Goal: Information Seeking & Learning: Learn about a topic

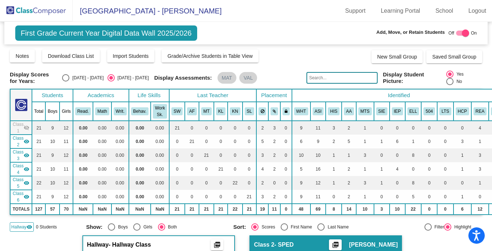
click at [43, 15] on img at bounding box center [36, 10] width 73 height 21
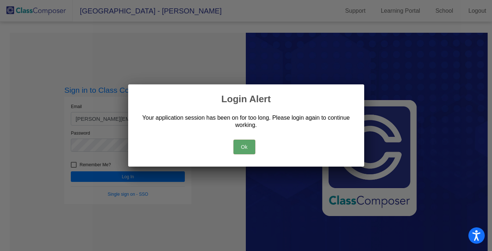
click at [251, 147] on button "Ok" at bounding box center [245, 147] width 22 height 15
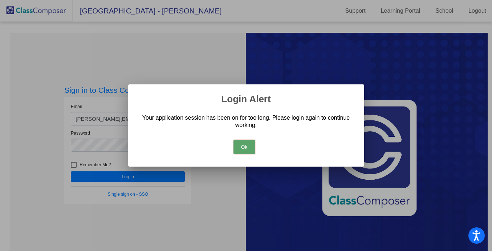
click at [245, 146] on button "Ok" at bounding box center [245, 147] width 22 height 15
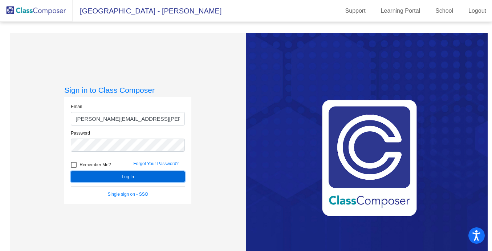
click at [138, 172] on button "Log In" at bounding box center [128, 176] width 114 height 11
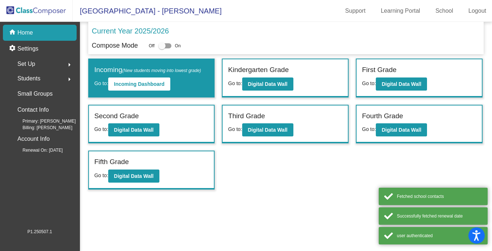
click at [36, 82] on span "Students" at bounding box center [28, 78] width 23 height 10
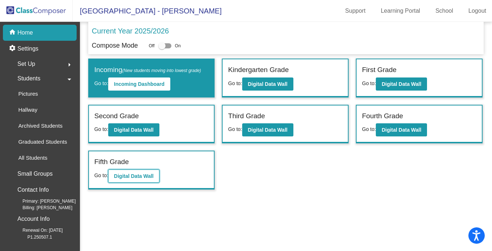
click at [143, 179] on button "Digital Data Wall" at bounding box center [133, 175] width 51 height 13
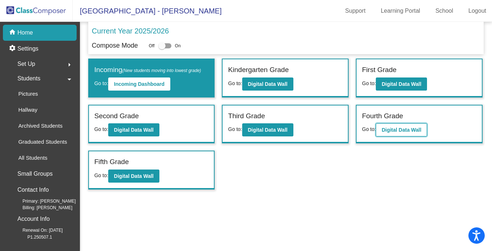
click at [390, 128] on b "Digital Data Wall" at bounding box center [402, 130] width 40 height 6
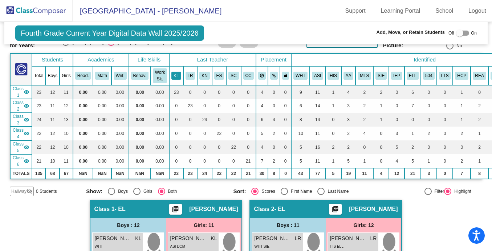
scroll to position [36, 0]
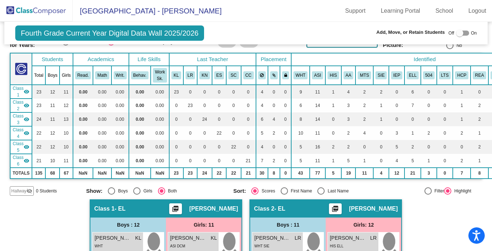
click at [29, 91] on mat-icon "visibility" at bounding box center [27, 92] width 6 height 6
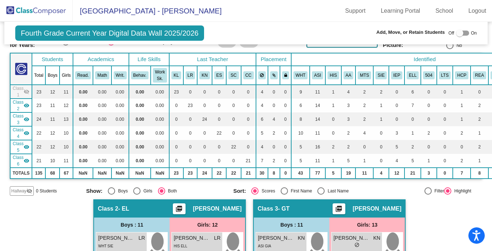
click at [28, 105] on mat-icon "visibility" at bounding box center [27, 105] width 6 height 6
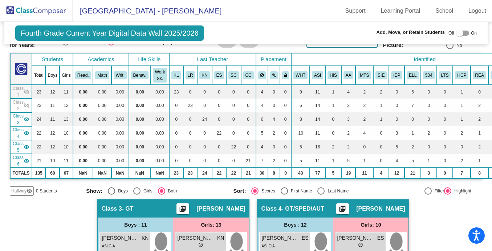
click at [27, 118] on mat-icon "visibility" at bounding box center [27, 119] width 6 height 6
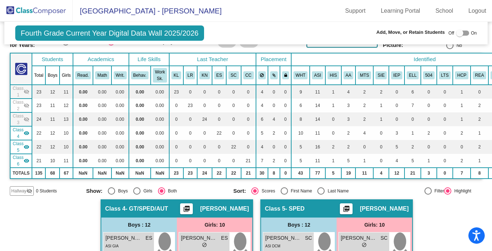
click at [27, 144] on div "Class 5 visibility" at bounding box center [21, 146] width 17 height 13
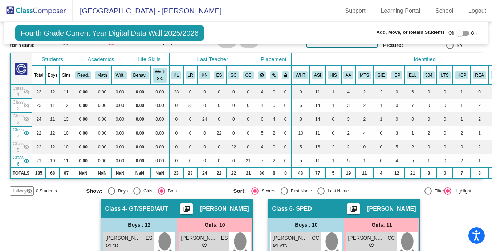
click at [25, 162] on mat-icon "visibility" at bounding box center [27, 161] width 6 height 6
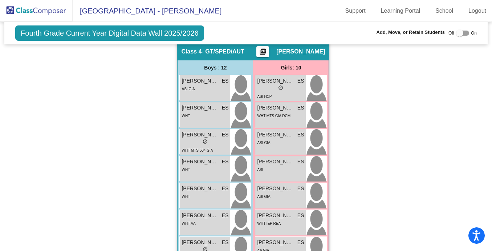
scroll to position [192, 0]
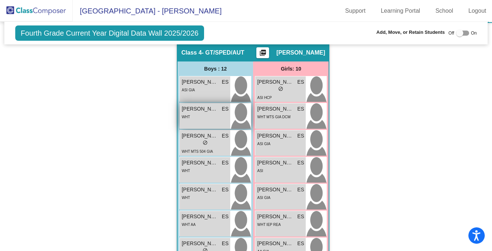
click at [211, 118] on div "WHT" at bounding box center [205, 117] width 47 height 8
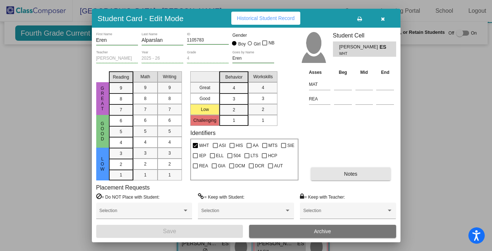
click at [341, 174] on button "Notes" at bounding box center [351, 173] width 80 height 13
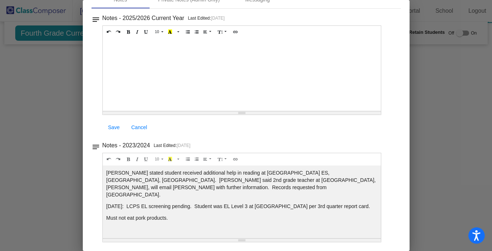
scroll to position [0, 0]
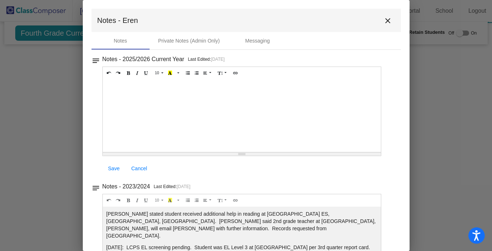
click at [384, 22] on mat-icon "close" at bounding box center [388, 20] width 9 height 9
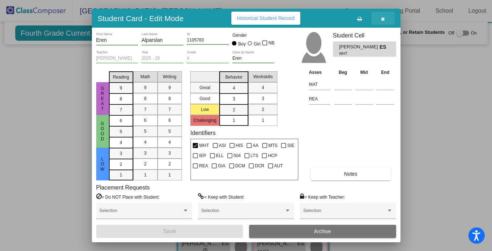
click at [383, 22] on button "button" at bounding box center [383, 18] width 23 height 13
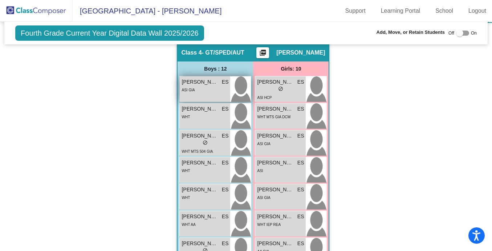
click at [203, 94] on div "[PERSON_NAME] ES lock do_not_disturb_alt ASI GIA" at bounding box center [205, 88] width 51 height 25
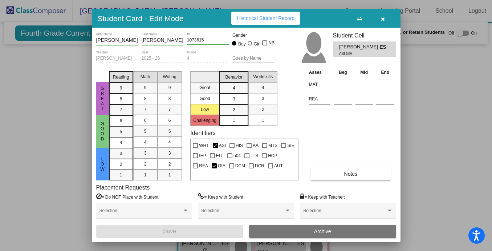
click at [382, 20] on icon "button" at bounding box center [383, 18] width 4 height 5
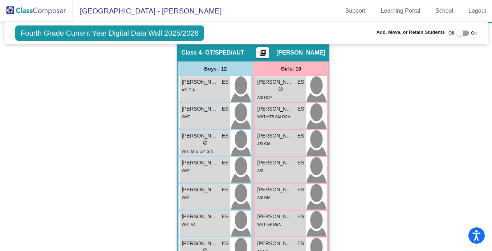
click at [371, 143] on div "Hallway - Hallway Class picture_as_pdf Add Student First Name Last Name Student…" at bounding box center [246, 226] width 473 height 367
click at [197, 119] on div "WHT" at bounding box center [205, 117] width 47 height 8
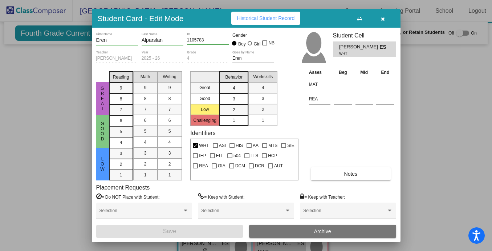
click at [384, 21] on button "button" at bounding box center [383, 18] width 23 height 13
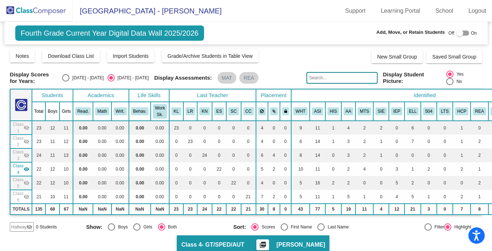
click at [28, 157] on mat-icon "visibility_off" at bounding box center [27, 155] width 6 height 6
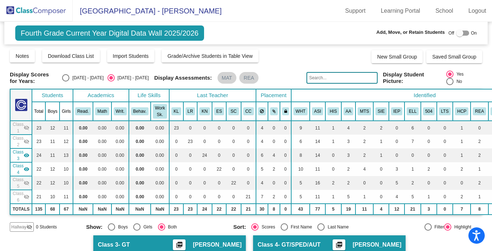
click at [28, 143] on mat-icon "visibility_off" at bounding box center [27, 141] width 6 height 6
click at [27, 130] on mat-icon "visibility_off" at bounding box center [27, 128] width 6 height 6
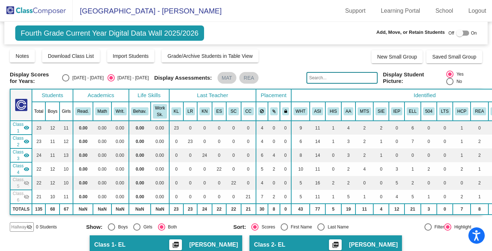
click at [28, 182] on mat-icon "visibility_off" at bounding box center [27, 183] width 6 height 6
click at [28, 197] on mat-icon "visibility_off" at bounding box center [27, 197] width 6 height 6
click at [343, 80] on input "text" at bounding box center [342, 78] width 71 height 12
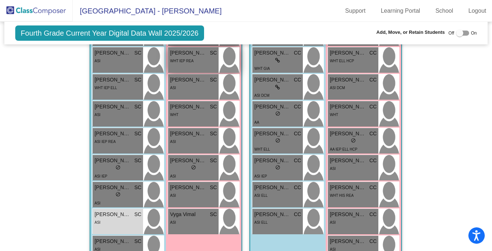
scroll to position [1073, 0]
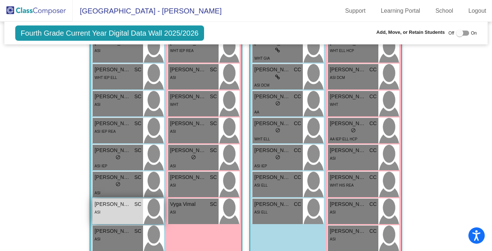
click at [109, 218] on div "[PERSON_NAME] SC lock do_not_disturb_alt ASI" at bounding box center [118, 210] width 51 height 25
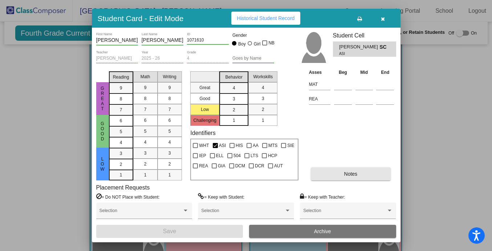
click at [349, 173] on span "Notes" at bounding box center [350, 174] width 13 height 6
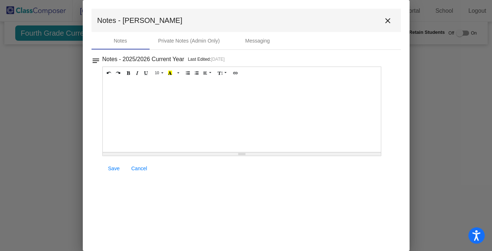
click at [388, 20] on mat-icon "close" at bounding box center [388, 20] width 9 height 9
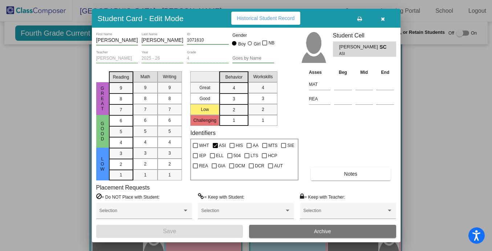
click at [383, 19] on icon "button" at bounding box center [383, 18] width 4 height 5
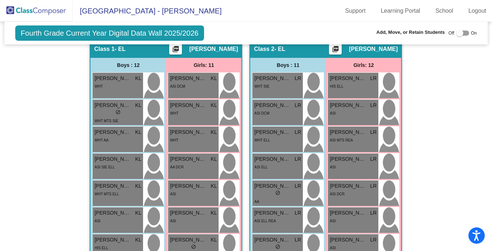
scroll to position [0, 0]
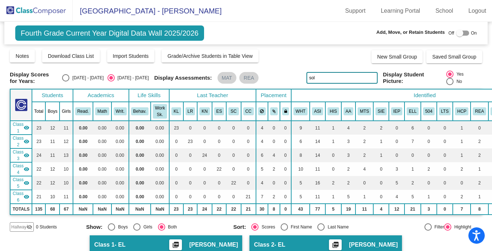
click at [332, 79] on input "sol" at bounding box center [342, 78] width 71 height 12
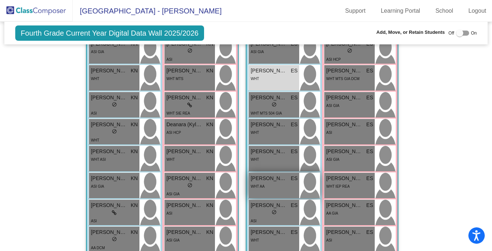
scroll to position [596, 0]
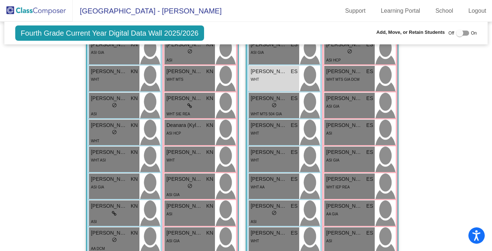
type input "eren"
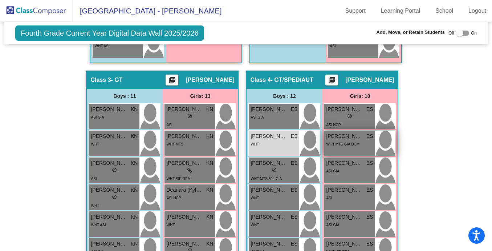
scroll to position [540, 0]
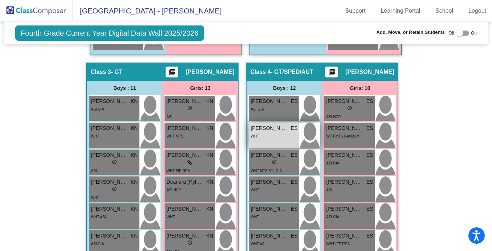
click at [275, 144] on div "[PERSON_NAME] ES lock do_not_disturb_alt WHT" at bounding box center [274, 134] width 51 height 25
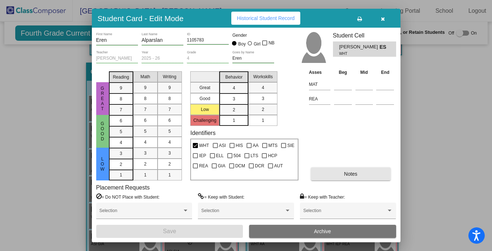
click at [341, 176] on button "Notes" at bounding box center [351, 173] width 80 height 13
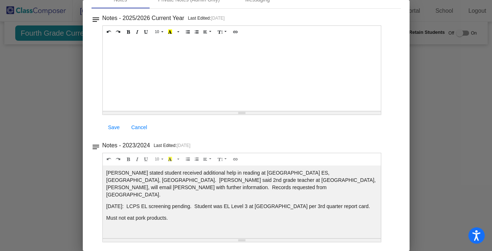
scroll to position [0, 0]
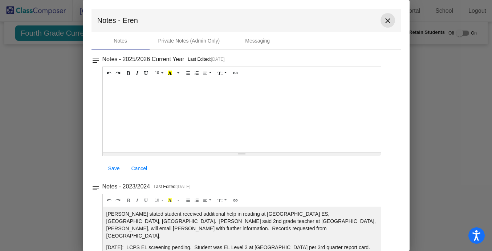
click at [386, 18] on mat-icon "close" at bounding box center [388, 20] width 9 height 9
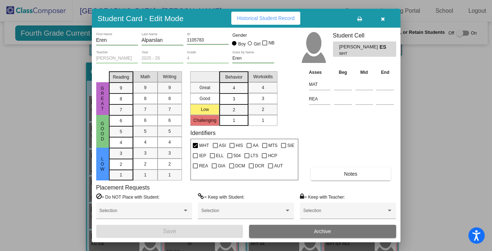
click at [386, 18] on button "button" at bounding box center [383, 18] width 23 height 13
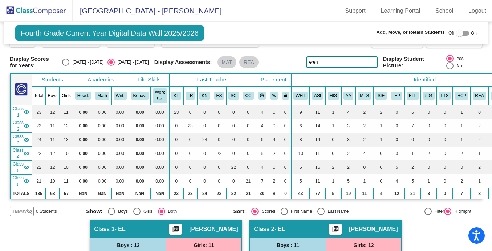
scroll to position [16, 0]
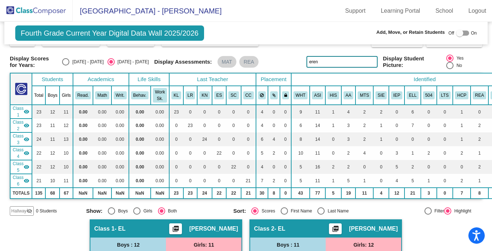
click at [28, 108] on div "Class 1 visibility" at bounding box center [21, 111] width 17 height 13
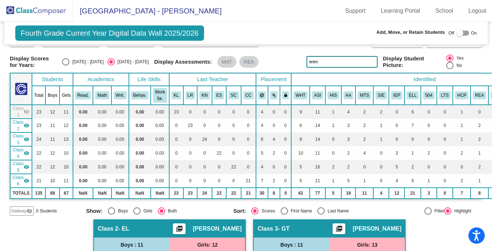
click at [26, 126] on mat-icon "visibility" at bounding box center [27, 125] width 6 height 6
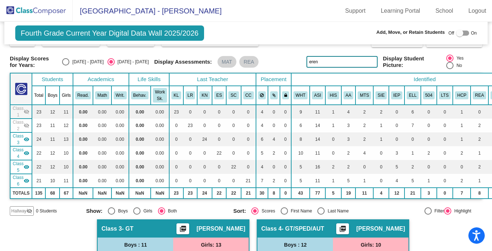
click at [26, 138] on mat-icon "visibility" at bounding box center [27, 139] width 6 height 6
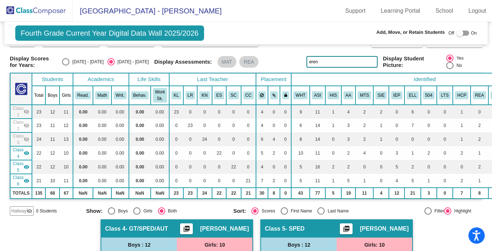
click at [27, 181] on mat-icon "visibility" at bounding box center [27, 181] width 6 height 6
click at [456, 35] on div at bounding box center [459, 32] width 7 height 7
checkbox input "true"
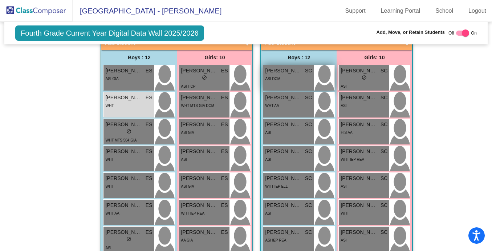
scroll to position [224, 0]
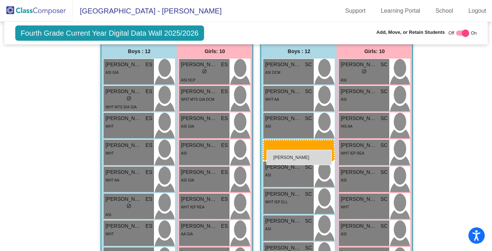
drag, startPoint x: 136, startPoint y: 102, endPoint x: 267, endPoint y: 149, distance: 138.6
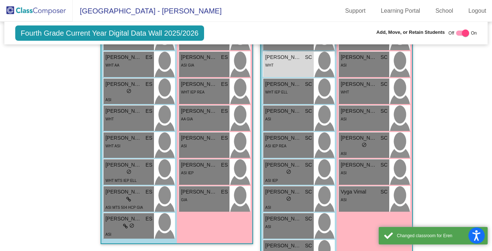
scroll to position [368, 0]
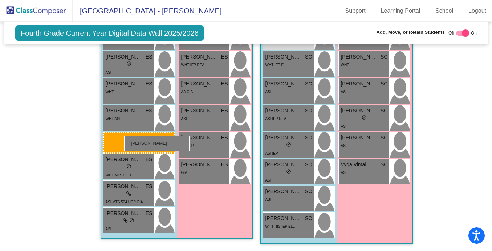
drag, startPoint x: 293, startPoint y: 200, endPoint x: 124, endPoint y: 136, distance: 181.1
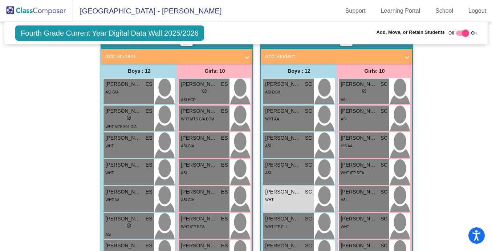
scroll to position [0, 0]
